Goal: Information Seeking & Learning: Find specific fact

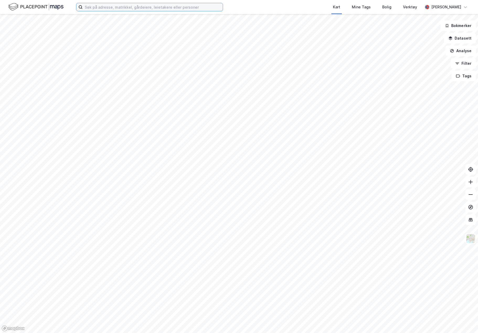
click at [135, 6] on input at bounding box center [153, 7] width 140 height 8
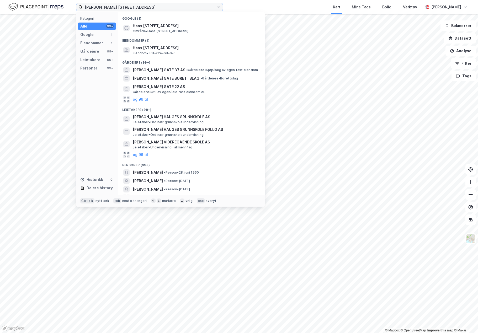
type input "[PERSON_NAME] [STREET_ADDRESS]"
click at [189, 31] on span "Område • [PERSON_NAME][STREET_ADDRESS]" at bounding box center [161, 31] width 56 height 4
click at [105, 7] on input "[PERSON_NAME] [STREET_ADDRESS]" at bounding box center [150, 7] width 134 height 8
click at [168, 45] on span "Hans [STREET_ADDRESS]" at bounding box center [196, 48] width 126 height 6
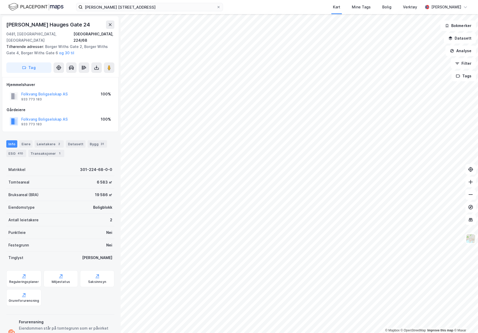
click at [25, 140] on div "Eiere" at bounding box center [25, 143] width 13 height 7
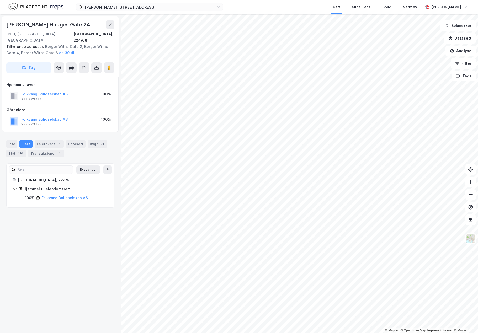
click at [7, 140] on div "Info" at bounding box center [11, 143] width 11 height 7
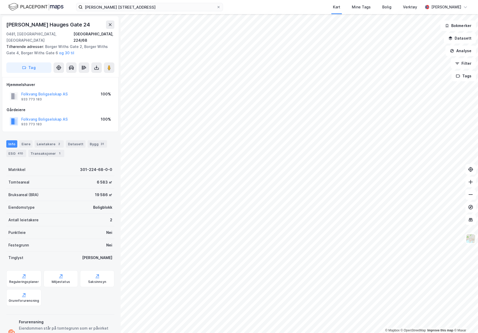
click at [44, 142] on div "Info [PERSON_NAME] 2 Datasett Bygg 31 ESG 410 Transaksjoner 1" at bounding box center [60, 148] width 108 height 17
click at [45, 140] on div "Leietakere 2" at bounding box center [49, 143] width 29 height 7
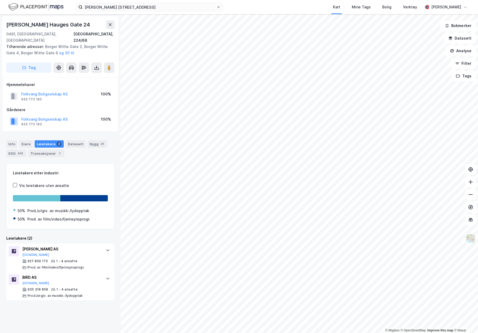
click at [27, 140] on div "Eiere" at bounding box center [25, 143] width 13 height 7
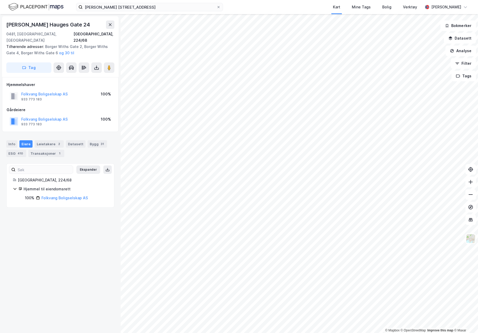
click at [30, 186] on div "Hjemmel til eiendomsrett" at bounding box center [66, 189] width 84 height 6
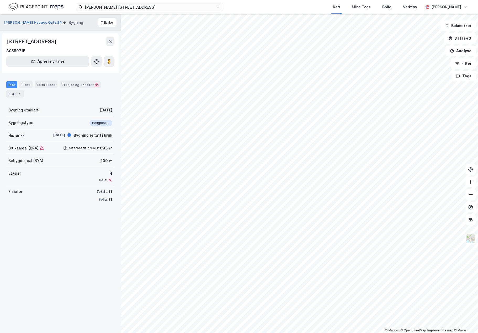
click at [22, 84] on div "Eiere" at bounding box center [25, 84] width 13 height 7
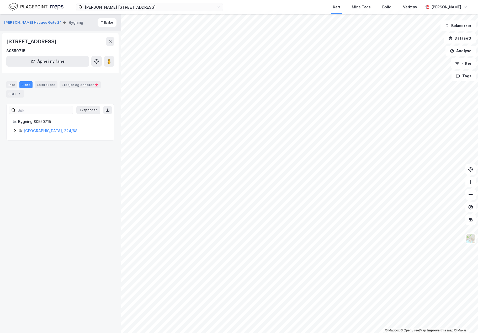
click at [14, 129] on icon at bounding box center [15, 131] width 4 height 4
click at [25, 142] on div "Hjemmel til eiendomsrett" at bounding box center [66, 140] width 83 height 6
click at [24, 141] on div "Hjemmel til eiendomsrett" at bounding box center [63, 140] width 89 height 6
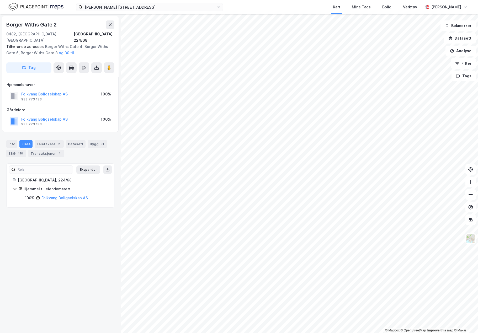
click at [56, 141] on div "Leietakere 2" at bounding box center [49, 143] width 29 height 7
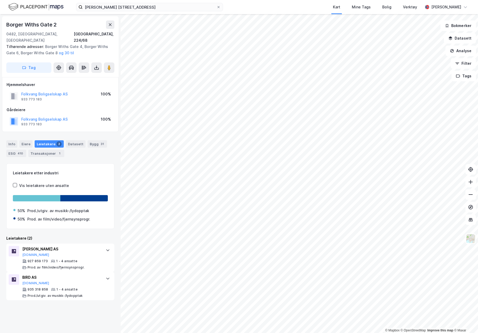
click at [27, 140] on div "Eiere" at bounding box center [25, 143] width 13 height 7
